Goal: Task Accomplishment & Management: Manage account settings

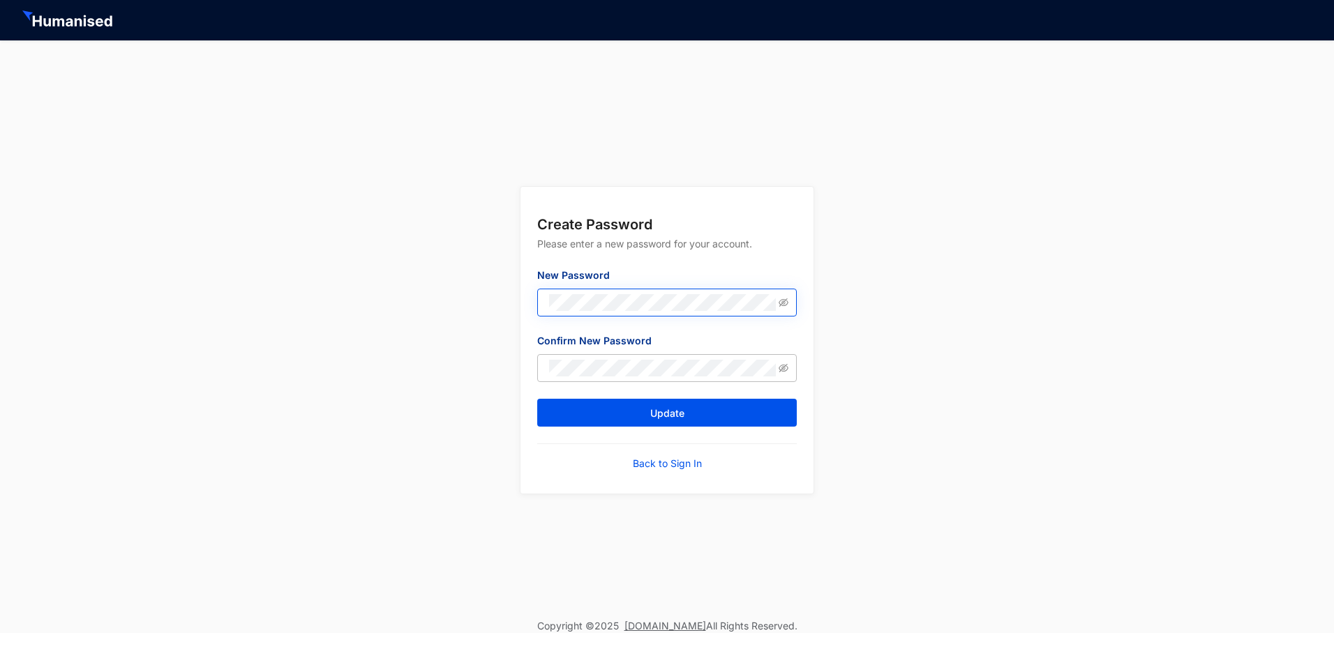
click at [509, 301] on span at bounding box center [666, 303] width 259 height 28
click at [509, 305] on icon "eye-invisible" at bounding box center [783, 303] width 10 height 10
click at [509, 303] on form "Create Password Please enter a new password for your account. New Password Conf…" at bounding box center [666, 340] width 293 height 307
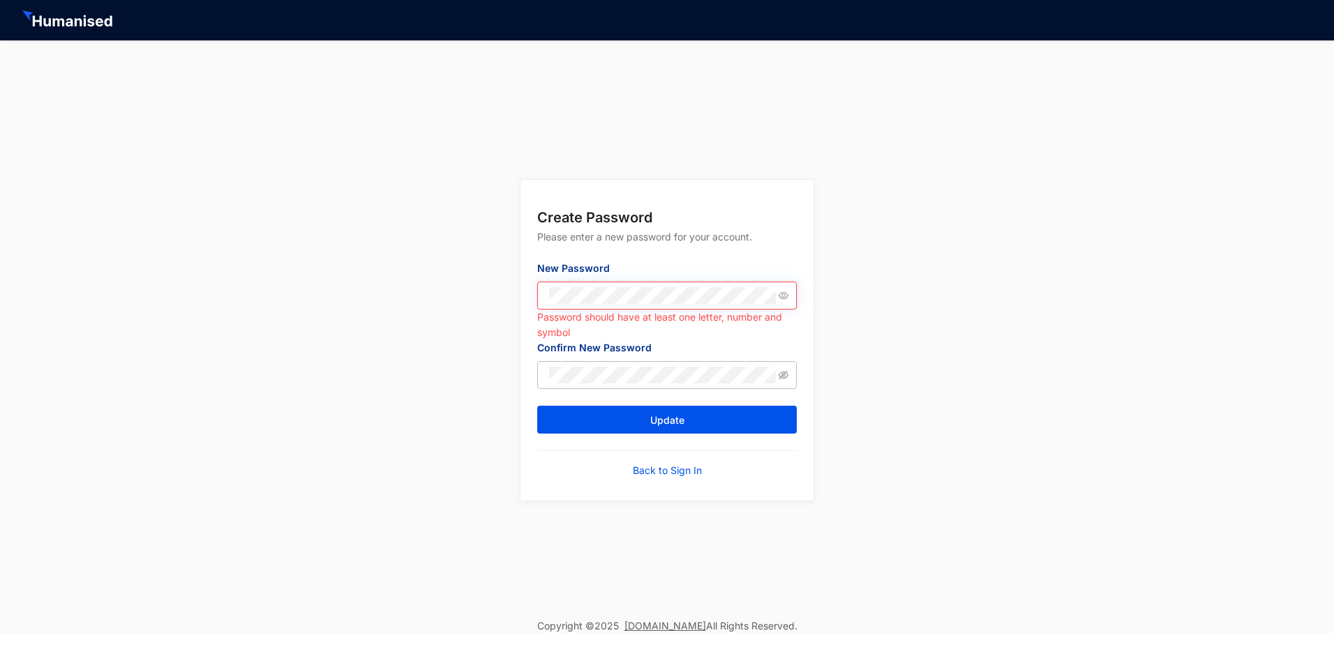
click at [509, 378] on button "Update" at bounding box center [666, 420] width 259 height 28
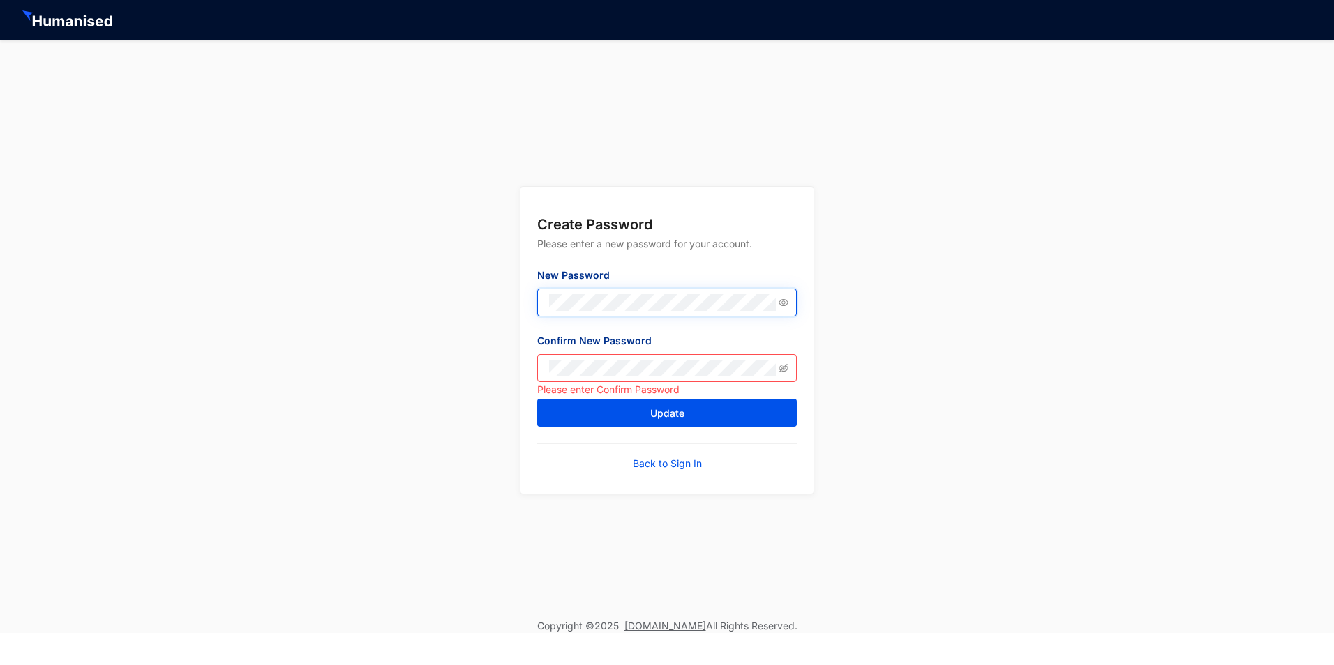
click at [483, 303] on div "Create Password Please enter a new password for your account. New Password Conf…" at bounding box center [667, 329] width 1334 height 579
click at [509, 369] on icon "eye-invisible" at bounding box center [783, 368] width 10 height 10
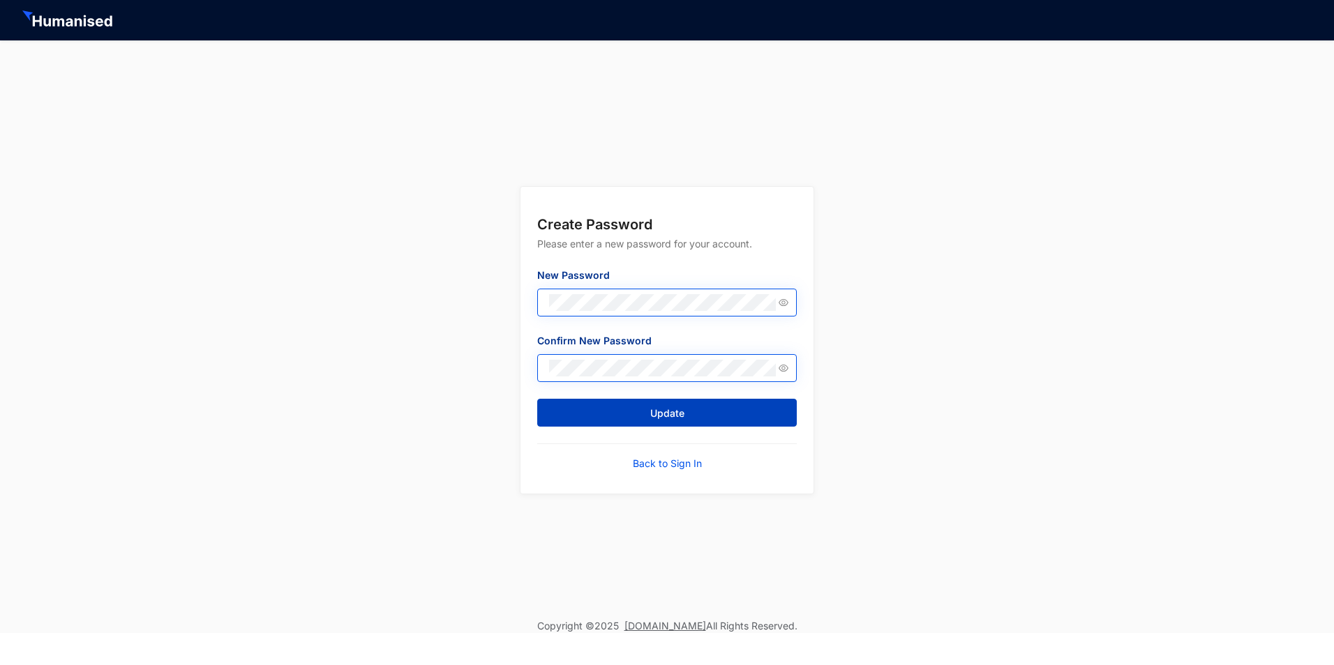
click at [509, 378] on button "Update" at bounding box center [666, 413] width 259 height 28
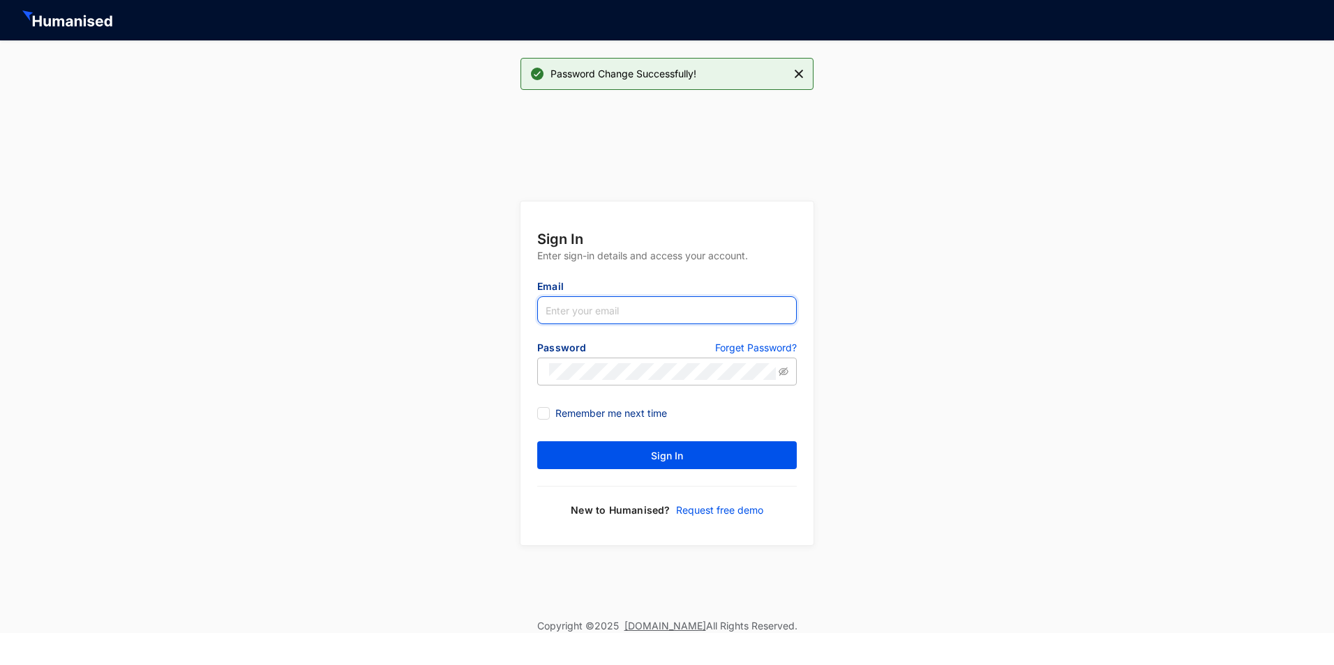
click at [509, 315] on input "text" at bounding box center [666, 310] width 259 height 28
click at [509, 319] on input "text" at bounding box center [666, 310] width 259 height 28
click at [509, 310] on input "text" at bounding box center [666, 310] width 259 height 28
click at [509, 318] on input "text" at bounding box center [666, 310] width 259 height 28
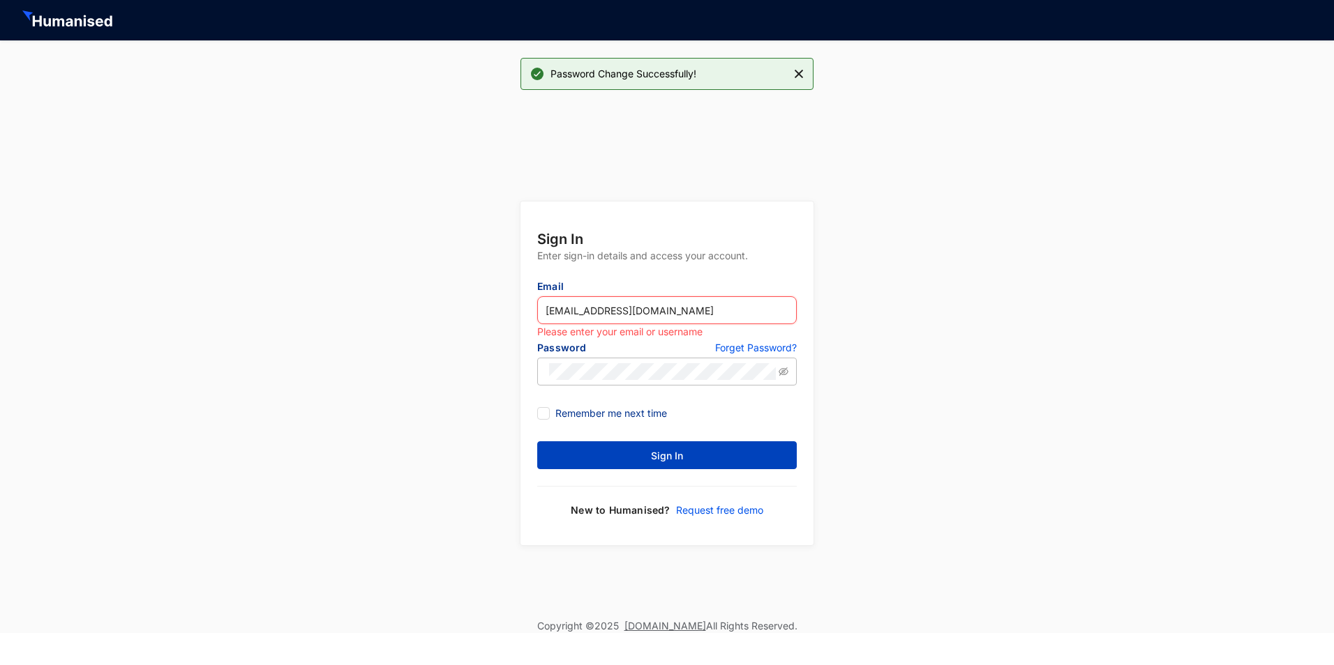
type input "[EMAIL_ADDRESS][DOMAIN_NAME]"
click at [509, 378] on button "Sign In" at bounding box center [666, 456] width 259 height 28
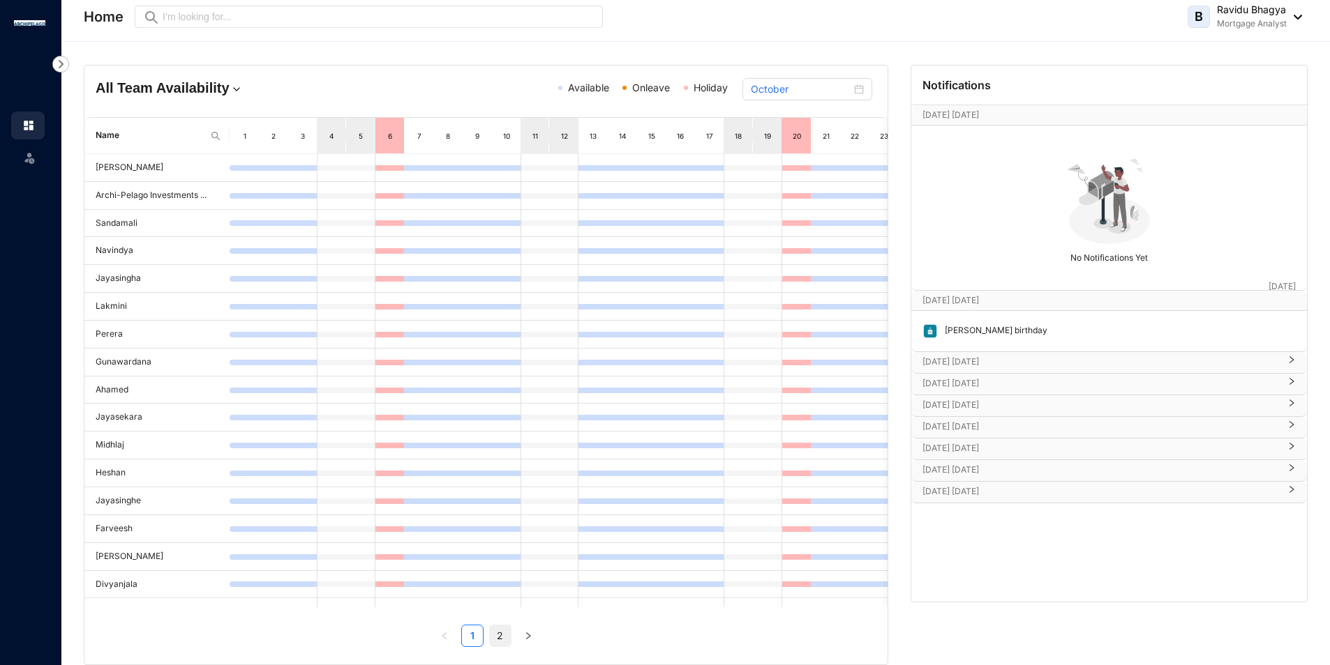
click at [493, 378] on link "2" at bounding box center [500, 636] width 21 height 21
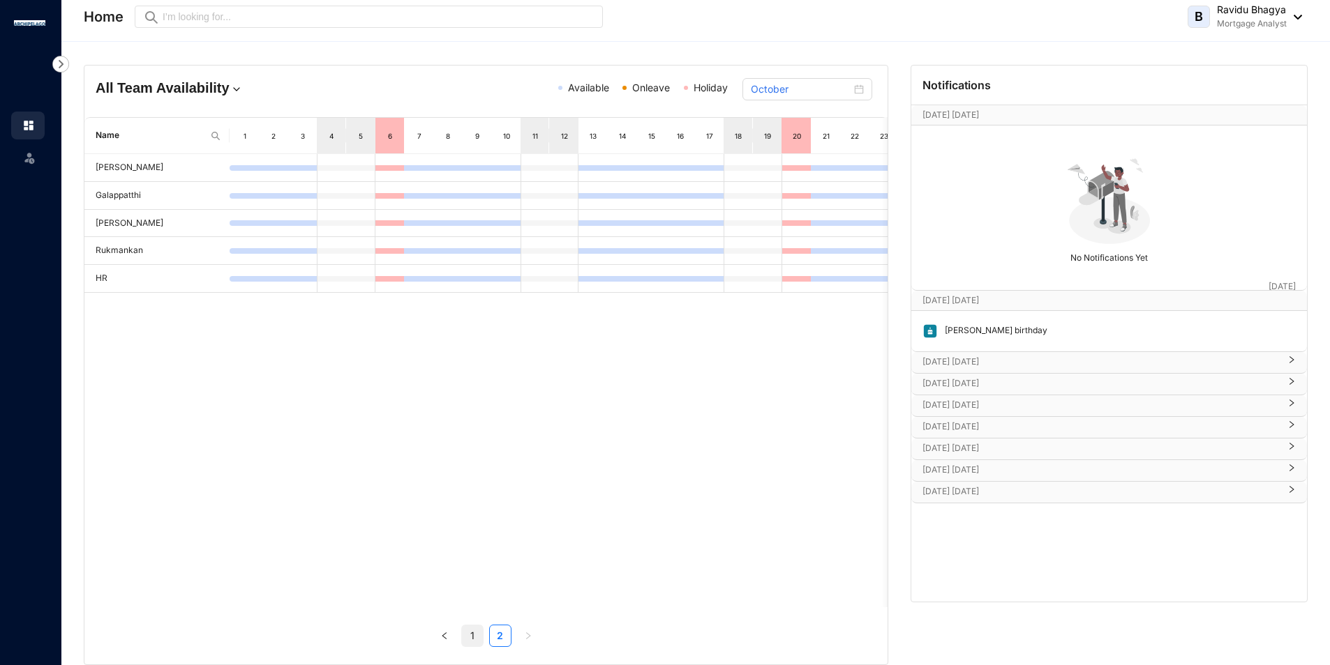
click at [467, 378] on link "1" at bounding box center [472, 636] width 21 height 21
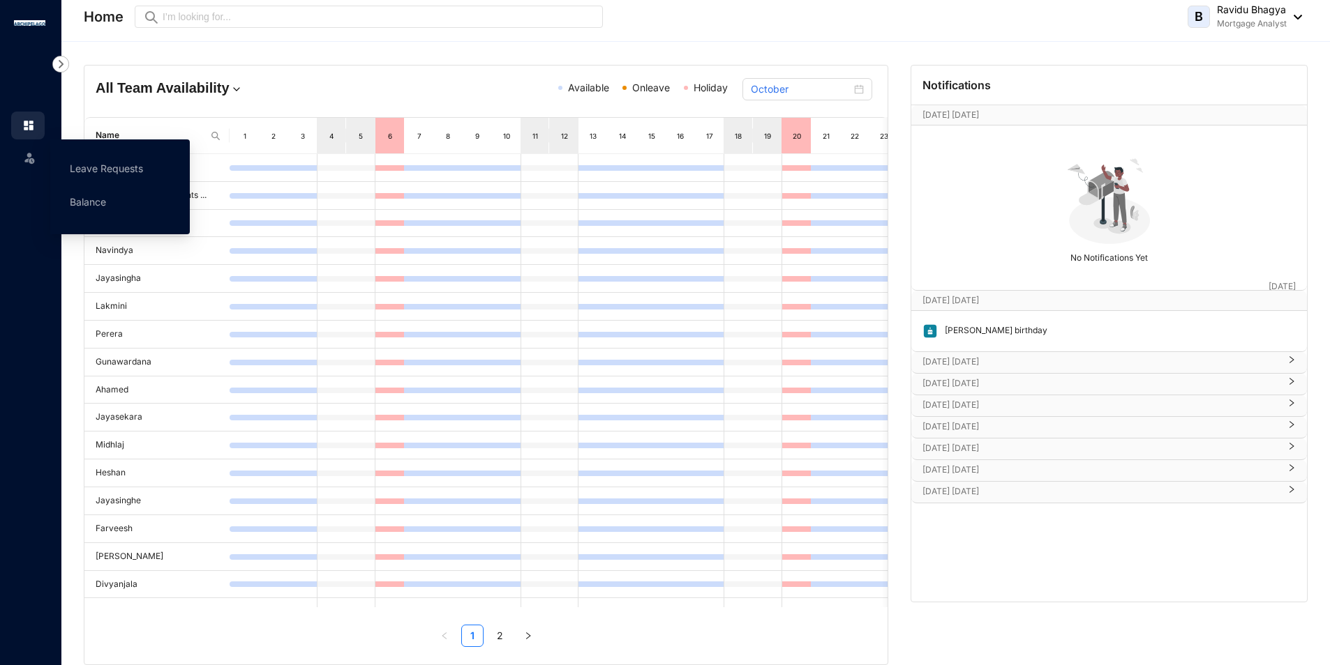
click at [24, 161] on img at bounding box center [29, 158] width 14 height 14
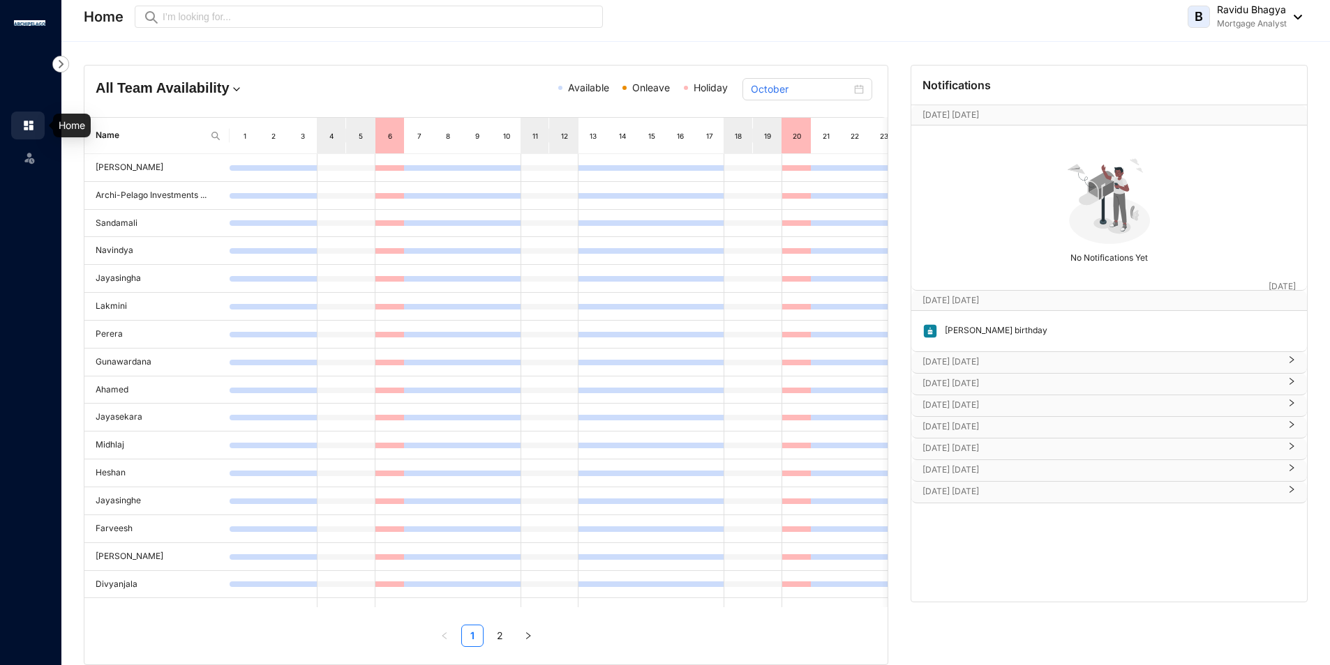
click at [25, 129] on img at bounding box center [28, 125] width 13 height 13
